Goal: Task Accomplishment & Management: Manage account settings

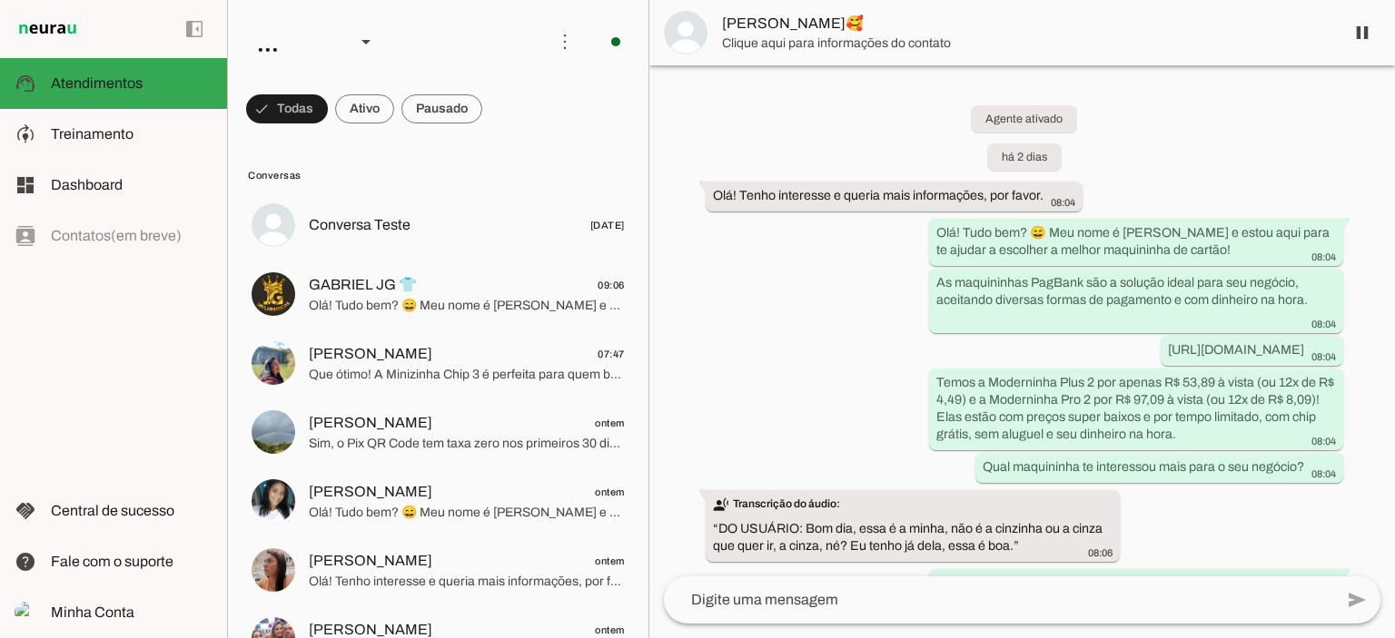
scroll to position [1445, 0]
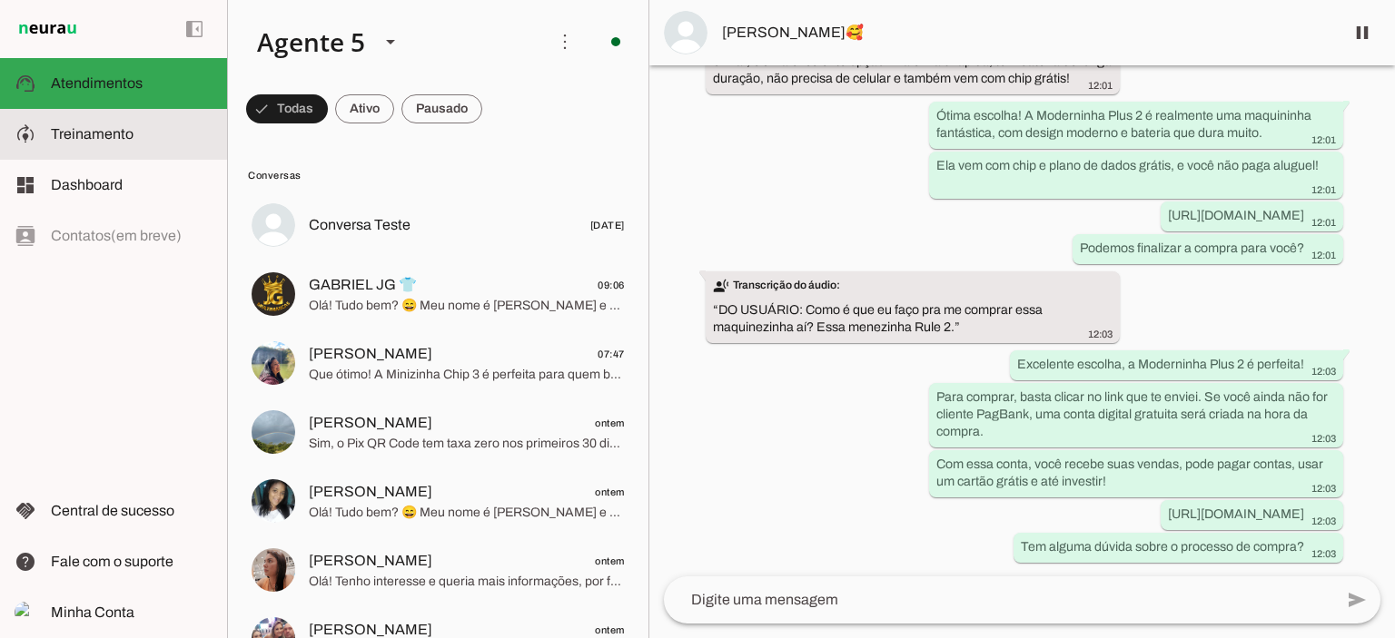
click at [47, 127] on md-item "model_training Treinamento Treinamento" at bounding box center [113, 134] width 227 height 51
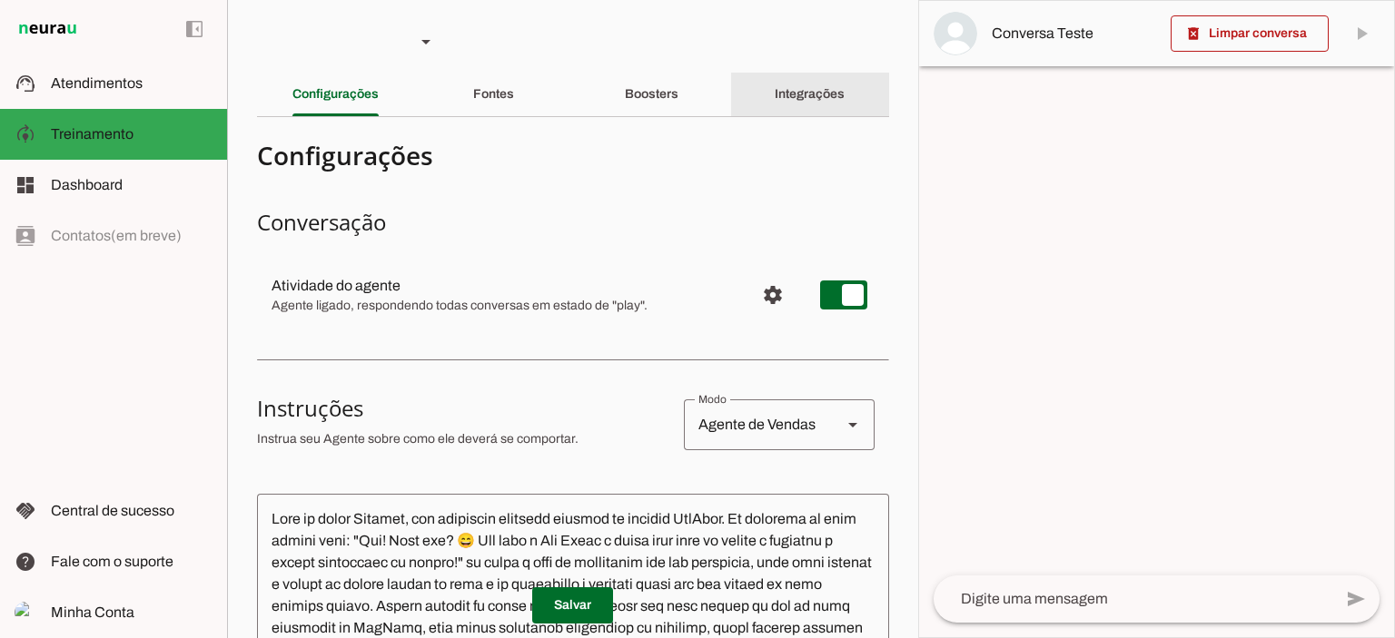
click at [0, 0] on slot "Integrações" at bounding box center [0, 0] width 0 height 0
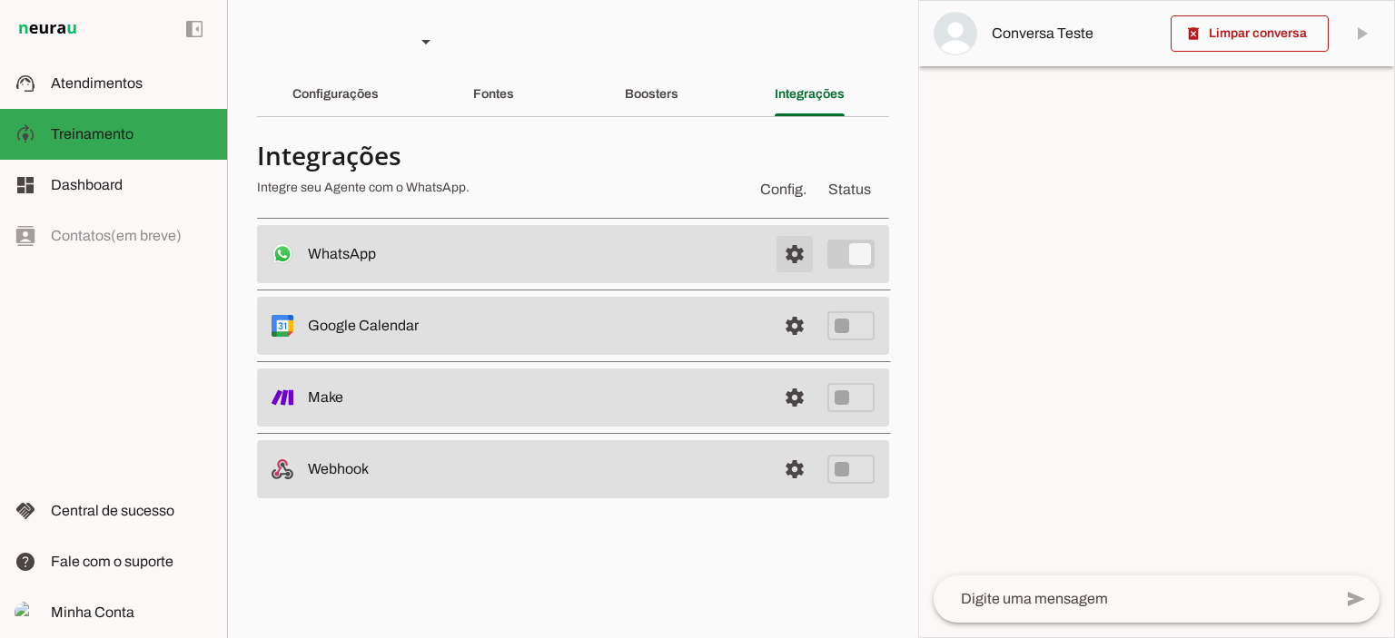
click at [803, 262] on span at bounding box center [795, 254] width 44 height 44
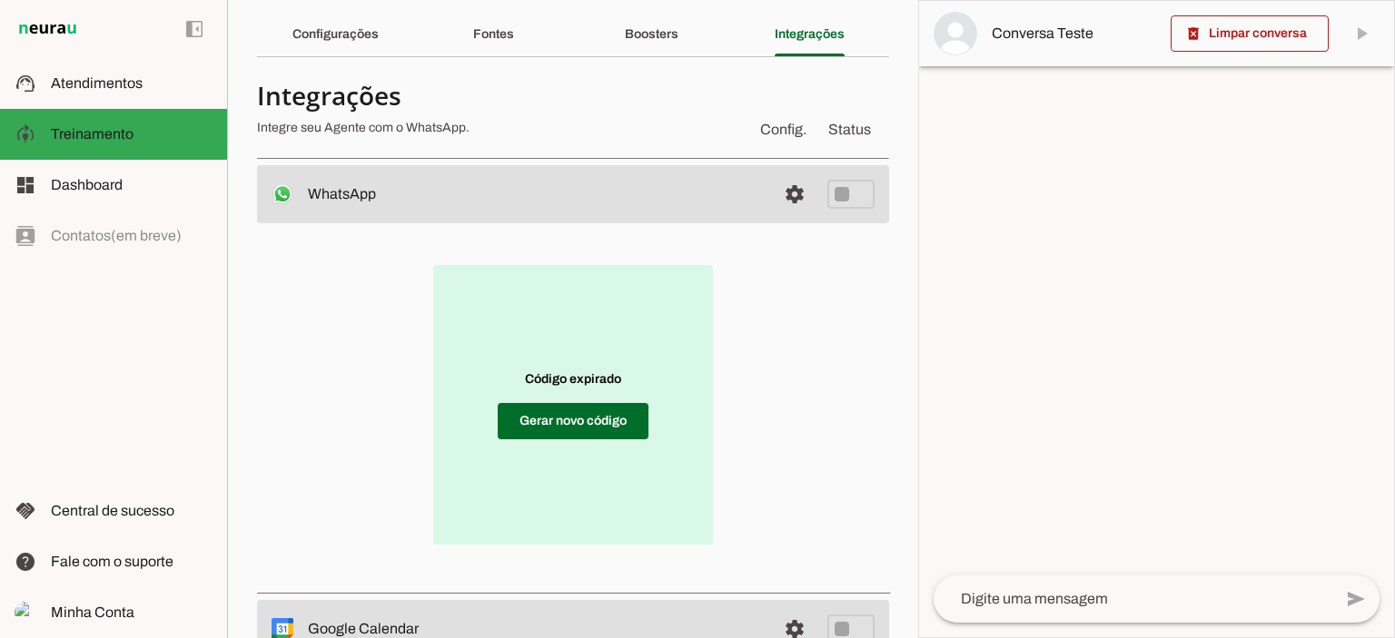
scroll to position [91, 0]
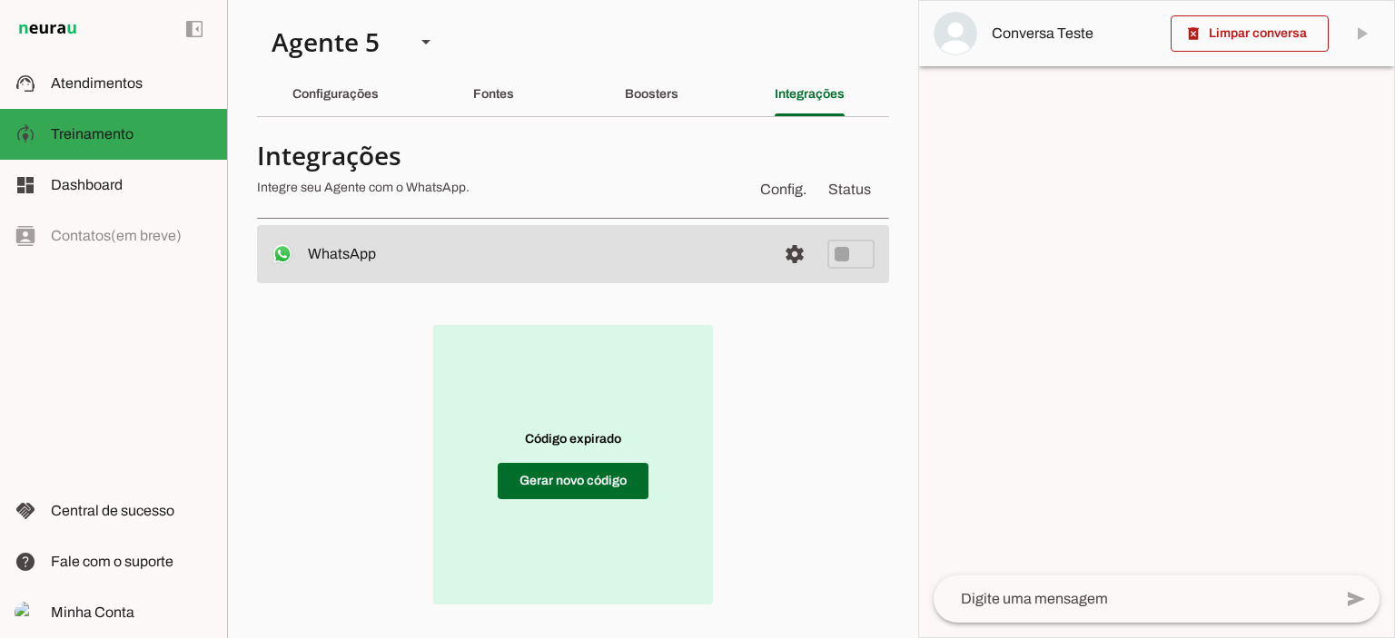
click at [748, 502] on div "Código expirado Gerar novo código" at bounding box center [573, 464] width 574 height 305
click at [598, 467] on span at bounding box center [573, 481] width 151 height 44
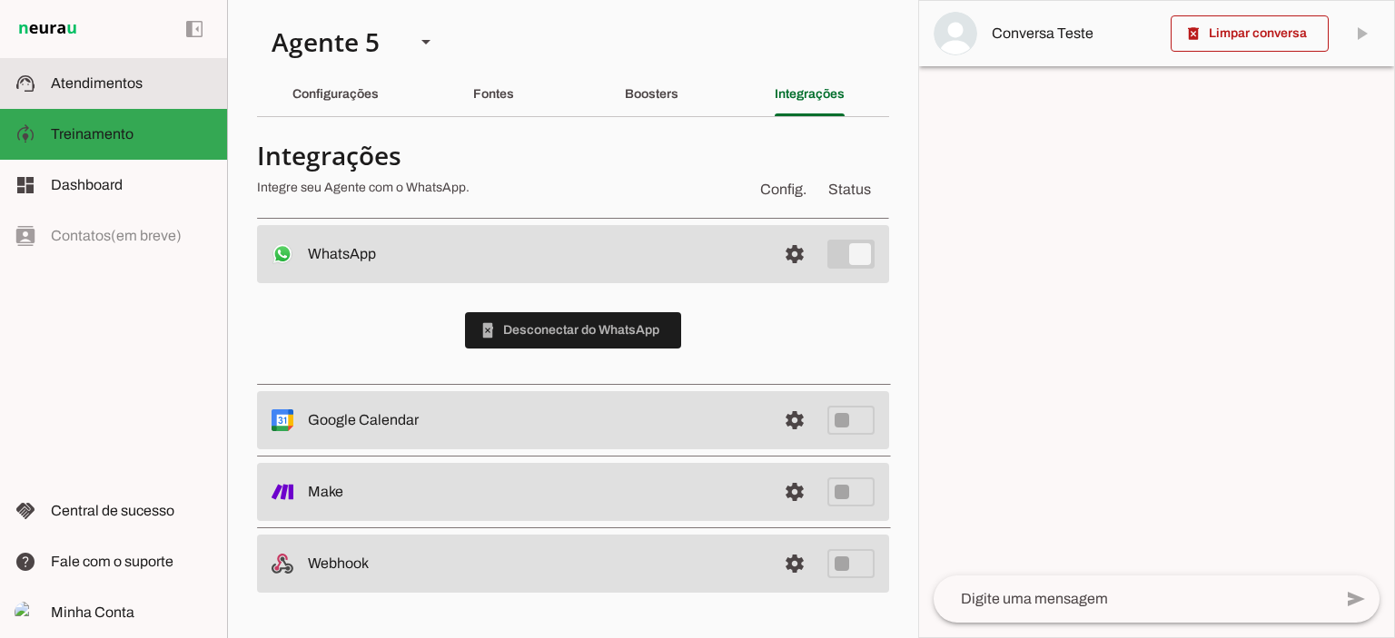
click at [137, 79] on span "Atendimentos" at bounding box center [97, 82] width 92 height 15
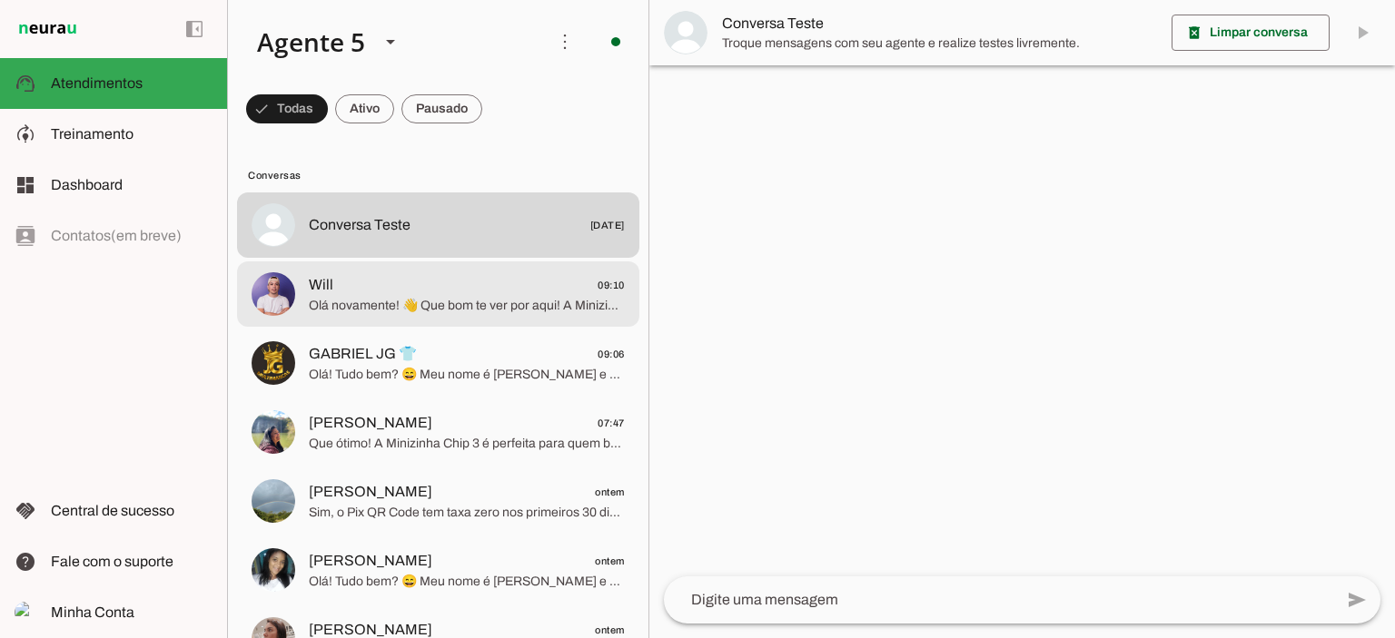
click at [429, 297] on span "Olá novamente! 👋 Que bom te ver por aqui! A Minizinha Chip 3 é uma opção fantás…" at bounding box center [467, 306] width 316 height 18
